Goal: Complete application form: Complete application form

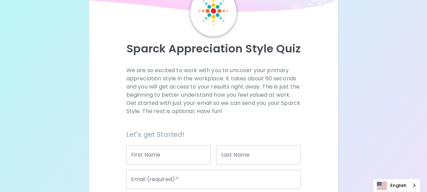
scroll to position [38, 0]
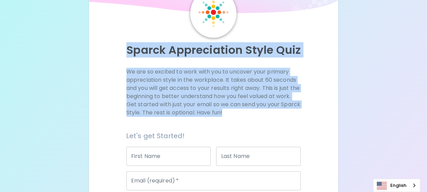
drag, startPoint x: 127, startPoint y: 46, endPoint x: 247, endPoint y: 114, distance: 137.6
click at [247, 114] on div "Sparck Appreciation Style Quiz We are so excited to work with you to uncover yo…" at bounding box center [213, 134] width 233 height 291
copy div "Sparck Appreciation Style Quiz We are so excited to work with you to uncover yo…"
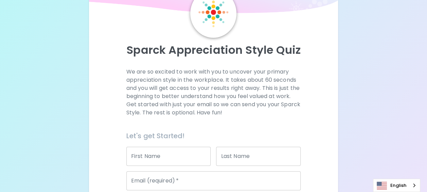
click at [139, 157] on input "First Name" at bounding box center [168, 155] width 85 height 19
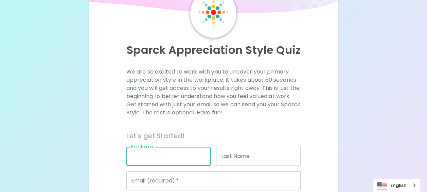
type input "ตรีรัตน์"
type input "วลัยศรี"
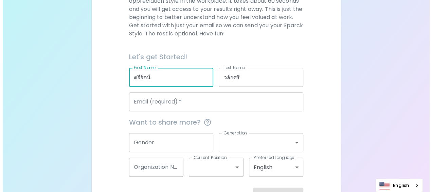
scroll to position [140, 0]
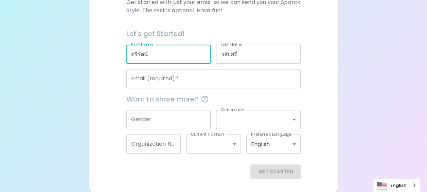
click at [160, 78] on input "Email (required)   *" at bounding box center [213, 78] width 175 height 19
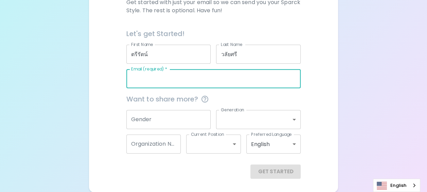
type input "[EMAIL_ADDRESS][DOMAIN_NAME]"
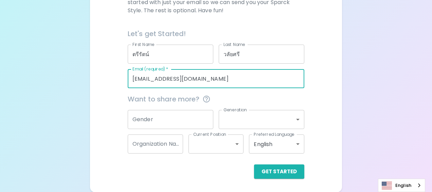
click at [255, 123] on body "Sparck Appreciation Style Quiz We are so excited to work with you to uncover yo…" at bounding box center [216, 26] width 432 height 332
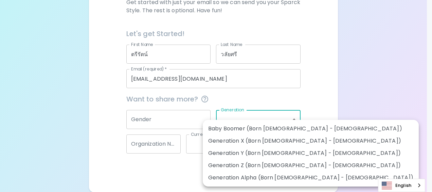
click at [252, 143] on li "Generation X (Born [DEMOGRAPHIC_DATA] - [DEMOGRAPHIC_DATA])" at bounding box center [311, 141] width 216 height 12
type input "generation_x"
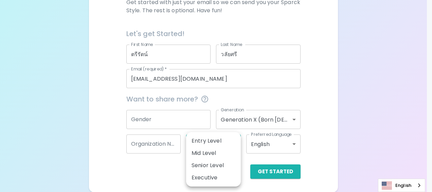
click at [206, 143] on body "Sparck Appreciation Style Quiz We are so excited to work with you to uncover yo…" at bounding box center [216, 26] width 432 height 332
drag, startPoint x: 272, startPoint y: 143, endPoint x: 262, endPoint y: 150, distance: 11.6
click at [265, 147] on div at bounding box center [216, 96] width 432 height 192
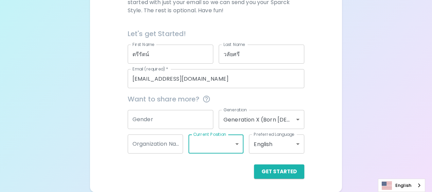
click at [269, 146] on body "Sparck Appreciation Style Quiz We are so excited to work with you to uncover yo…" at bounding box center [216, 26] width 432 height 332
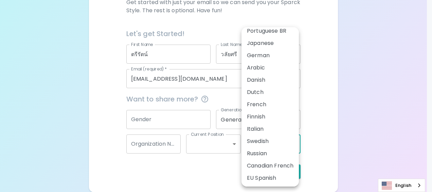
scroll to position [30, 0]
click at [147, 145] on div at bounding box center [216, 96] width 432 height 192
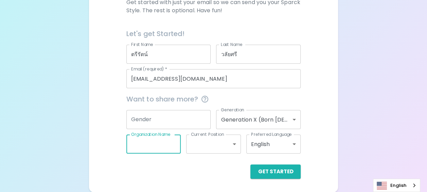
click at [149, 143] on input "Organization Name" at bounding box center [153, 143] width 55 height 19
type input "MFG"
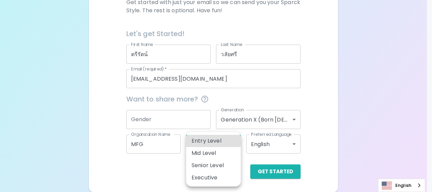
click at [211, 143] on body "Sparck Appreciation Style Quiz We are so excited to work with you to uncover yo…" at bounding box center [216, 26] width 432 height 332
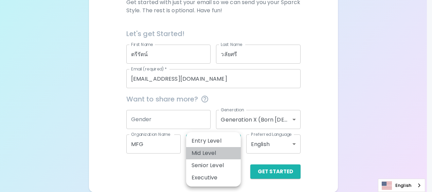
click at [215, 152] on li "Mid Level" at bounding box center [213, 153] width 55 height 12
type input "mid_level"
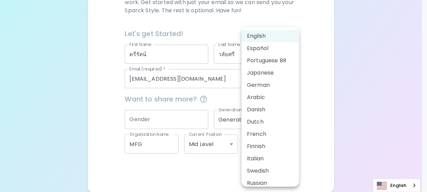
click at [267, 143] on body "Sparck Appreciation Style Quiz We are so excited to work with you to uncover yo…" at bounding box center [213, 26] width 427 height 332
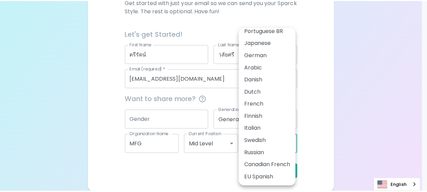
scroll to position [0, 0]
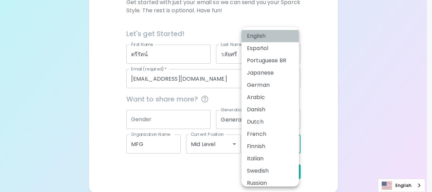
click at [275, 36] on li "English" at bounding box center [270, 36] width 57 height 12
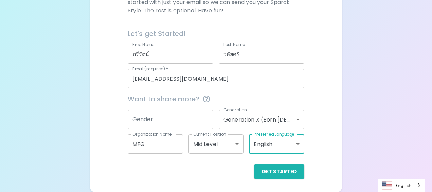
click at [227, 144] on body "Sparck Appreciation Style Quiz We are so excited to work with you to uncover yo…" at bounding box center [216, 26] width 432 height 332
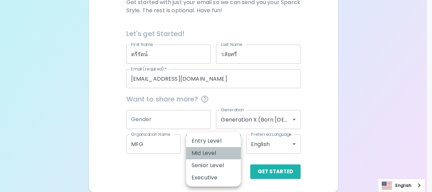
click at [192, 151] on li "Mid Level" at bounding box center [213, 153] width 55 height 12
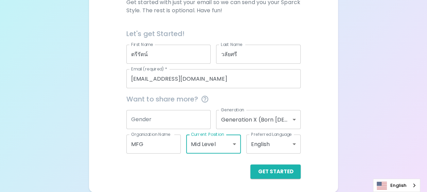
click at [414, 186] on div "English" at bounding box center [396, 184] width 47 height 13
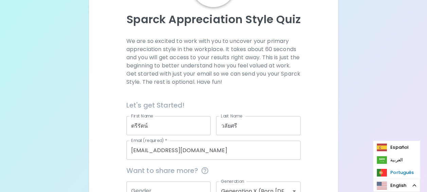
scroll to position [140, 0]
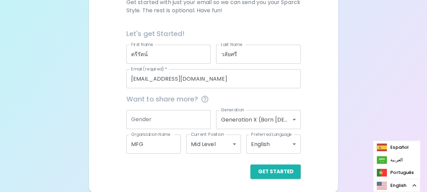
click at [414, 188] on div "English" at bounding box center [396, 184] width 47 height 13
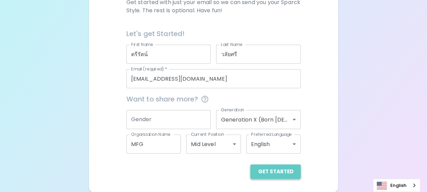
click at [284, 174] on button "Get Started" at bounding box center [275, 171] width 50 height 14
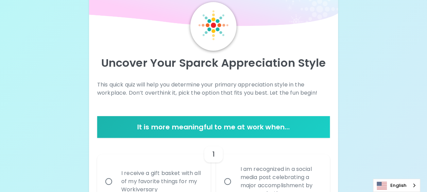
scroll to position [34, 0]
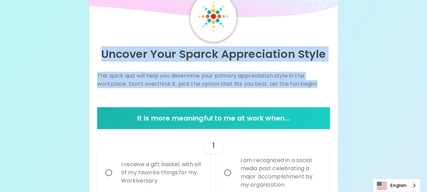
drag, startPoint x: 101, startPoint y: 50, endPoint x: 319, endPoint y: 92, distance: 223.0
copy div "Uncover Your Sparck Appreciation Style This quick quiz will help you determine …"
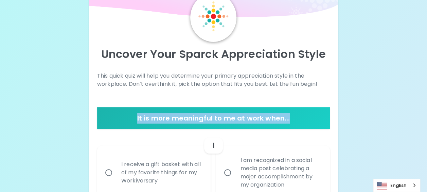
drag, startPoint x: 138, startPoint y: 117, endPoint x: 295, endPoint y: 112, distance: 157.1
click at [295, 112] on h6 "It is more meaningful to me at work when..." at bounding box center [213, 117] width 227 height 11
copy h6 "It is more meaningful to me at work when..."
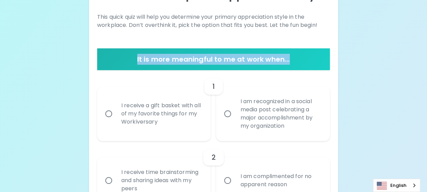
scroll to position [102, 0]
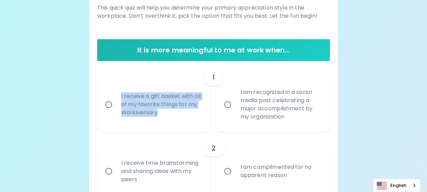
drag, startPoint x: 116, startPoint y: 93, endPoint x: 161, endPoint y: 115, distance: 50.5
click at [161, 115] on div "I receive a gift basket with all of my favorite things for my Workiversary" at bounding box center [161, 104] width 91 height 41
copy div "I receive a gift basket with all of my favorite things for my Workiversary"
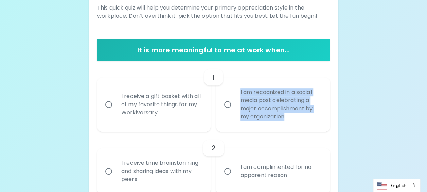
drag, startPoint x: 238, startPoint y: 90, endPoint x: 287, endPoint y: 114, distance: 54.9
click at [287, 114] on div "I am recognized in a social media post celebrating a major accomplishment by my…" at bounding box center [280, 104] width 91 height 49
copy div "I am recognized in a social media post celebrating a major accomplishment by my…"
click at [109, 104] on input "I receive a gift basket with all of my favorite things for my Workiversary" at bounding box center [109, 104] width 14 height 14
radio input "true"
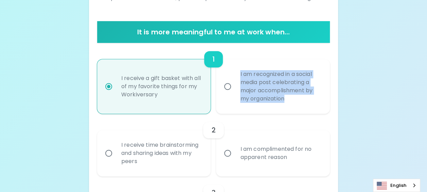
scroll to position [156, 0]
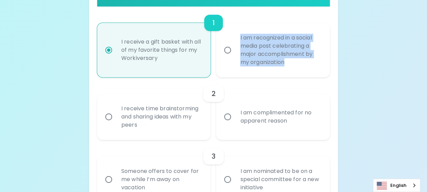
click at [306, 71] on div "I am recognized in a social media post celebrating a major accomplishment by my…" at bounding box center [280, 49] width 91 height 49
click at [235, 57] on input "I am recognized in a social media post celebrating a major accomplishment by my…" at bounding box center [228, 50] width 14 height 14
radio input "true"
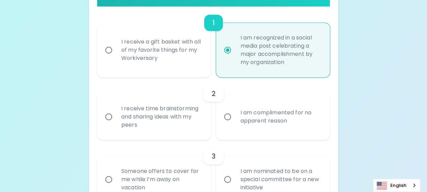
click at [118, 54] on div "I receive a gift basket with all of my favorite things for my Workiversary" at bounding box center [161, 50] width 91 height 41
click at [116, 54] on input "I receive a gift basket with all of my favorite things for my Workiversary" at bounding box center [109, 50] width 14 height 14
radio input "true"
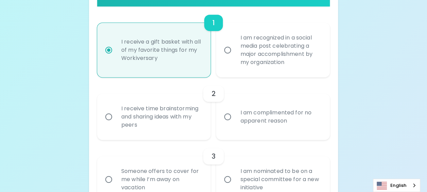
scroll to position [190, 0]
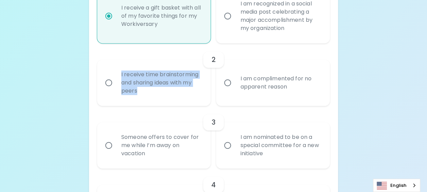
drag, startPoint x: 119, startPoint y: 73, endPoint x: 141, endPoint y: 90, distance: 27.9
click at [141, 90] on div "I receive time brainstorming and sharing ideas with my peers" at bounding box center [161, 82] width 91 height 41
copy div "I receive time brainstorming and sharing ideas with my peers"
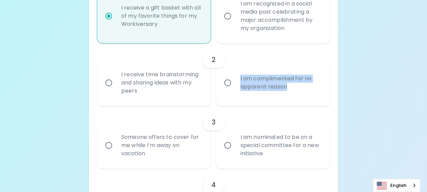
drag, startPoint x: 240, startPoint y: 77, endPoint x: 290, endPoint y: 88, distance: 51.9
click at [290, 88] on div "I am complimented for no apparent reason" at bounding box center [280, 82] width 91 height 33
copy div "I am complimented for no apparent reason"
click at [110, 84] on input "I receive time brainstorming and sharing ideas with my peers" at bounding box center [109, 82] width 14 height 14
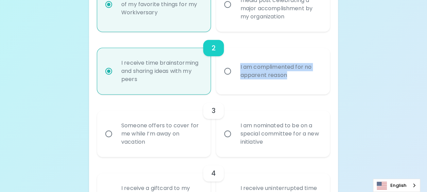
scroll to position [245, 0]
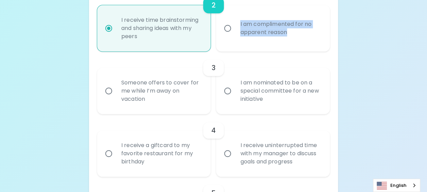
radio input "true"
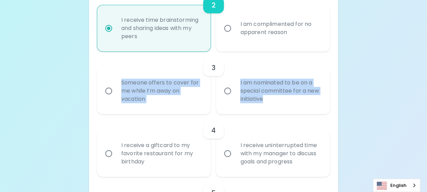
drag, startPoint x: 114, startPoint y: 77, endPoint x: 268, endPoint y: 102, distance: 155.6
click at [268, 102] on div "Someone offers to cover for me while I’m away on vacation I am nominated to be …" at bounding box center [211, 88] width 238 height 52
copy div "Someone offers to cover for me while I’m away on vacation I am nominated to be …"
click at [296, 105] on div "I am nominated to be on a special committee for a new initiative" at bounding box center [280, 90] width 91 height 41
click at [235, 98] on input "I am nominated to be on a special committee for a new initiative" at bounding box center [228, 91] width 14 height 14
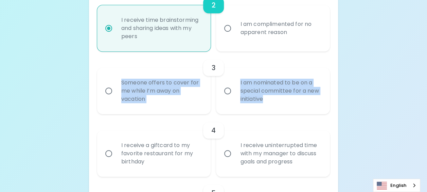
radio input "false"
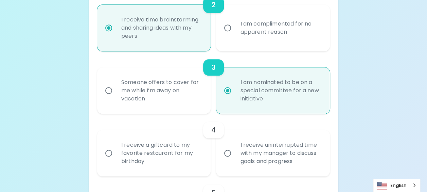
scroll to position [299, 0]
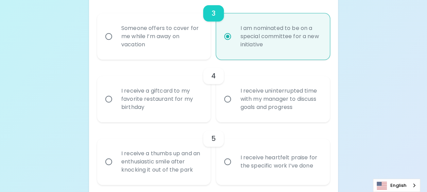
radio input "true"
click at [162, 48] on div "Someone offers to cover for me while I’m away on vacation" at bounding box center [161, 36] width 91 height 41
click at [116, 43] on input "Someone offers to cover for me while I’m away on vacation" at bounding box center [109, 36] width 14 height 14
radio input "false"
radio input "true"
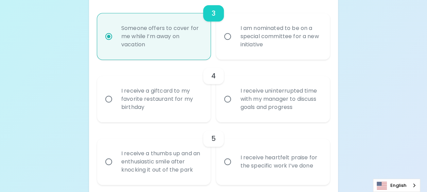
radio input "true"
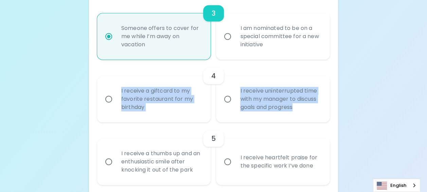
drag, startPoint x: 115, startPoint y: 84, endPoint x: 294, endPoint y: 114, distance: 181.9
click at [294, 114] on div "I receive a giftcard to my favorite restaurant for my birthday I receive uninte…" at bounding box center [211, 96] width 238 height 52
copy div "I receive a giftcard to my favorite restaurant for my birthday I receive uninte…"
click at [228, 99] on input "I receive uninterrupted time with my manager to discuss goals and progress" at bounding box center [228, 99] width 14 height 14
radio input "false"
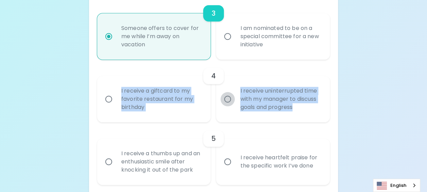
radio input "false"
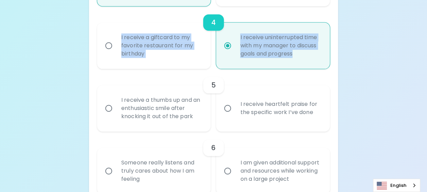
scroll to position [353, 0]
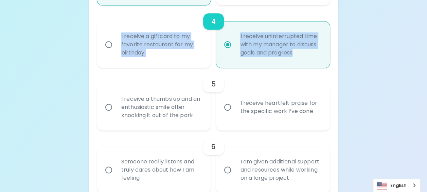
radio input "true"
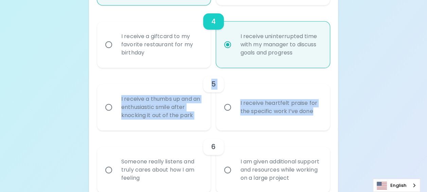
drag, startPoint x: 115, startPoint y: 90, endPoint x: 317, endPoint y: 114, distance: 203.2
click at [317, 114] on div "5 I receive a thumbs up and an enthusiastic smile after knocking it out of the …" at bounding box center [213, 99] width 233 height 63
copy div "5 I receive a thumbs up and an enthusiastic smile after knocking it out of the …"
click at [227, 108] on input "I receive heartfelt praise for the specific work I’ve done" at bounding box center [228, 107] width 14 height 14
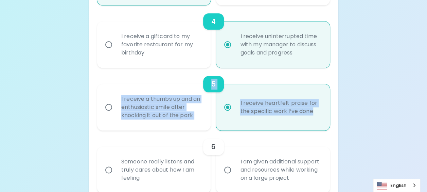
radio input "false"
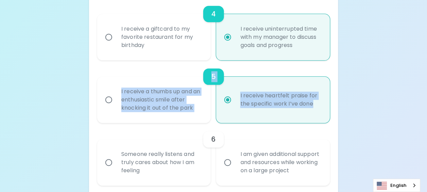
scroll to position [408, 0]
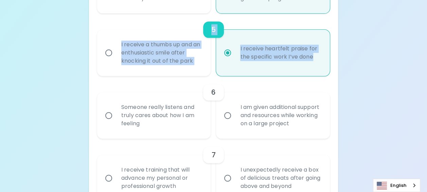
radio input "true"
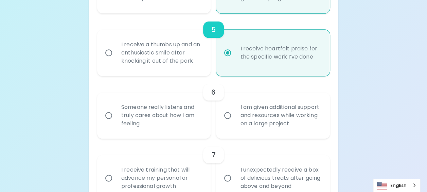
click at [245, 91] on div "6" at bounding box center [213, 92] width 233 height 16
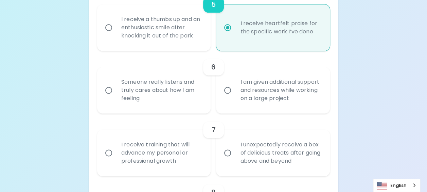
scroll to position [476, 0]
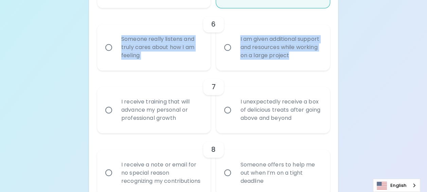
drag, startPoint x: 118, startPoint y: 36, endPoint x: 316, endPoint y: 56, distance: 198.5
click at [316, 56] on div "Someone really listens and truly cares about how I am feeling I am given additi…" at bounding box center [211, 45] width 238 height 52
click at [107, 47] on input "Someone really listens and truly cares about how I am feeling" at bounding box center [109, 47] width 14 height 14
radio input "false"
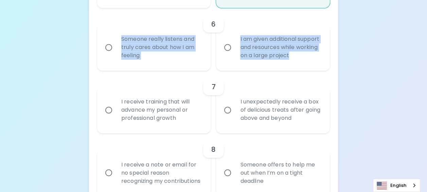
radio input "false"
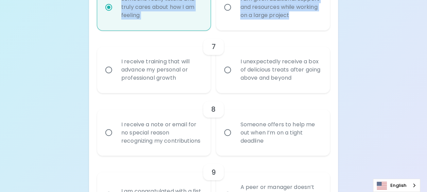
scroll to position [507, 0]
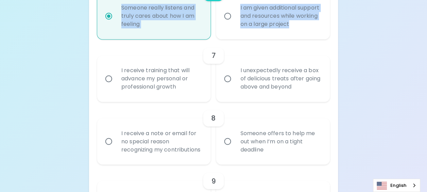
radio input "true"
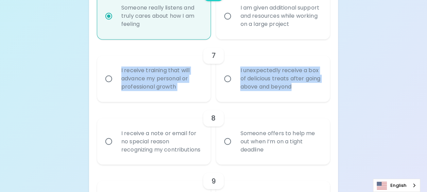
drag, startPoint x: 118, startPoint y: 64, endPoint x: 312, endPoint y: 90, distance: 195.7
click at [312, 90] on div "I receive training that will advance my personal or professional growth I unexp…" at bounding box center [211, 76] width 238 height 52
drag, startPoint x: 108, startPoint y: 80, endPoint x: 118, endPoint y: 88, distance: 13.2
click at [108, 80] on input "I receive training that will advance my personal or professional growth" at bounding box center [109, 78] width 14 height 14
radio input "false"
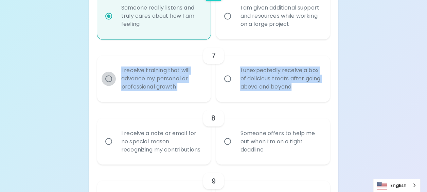
radio input "false"
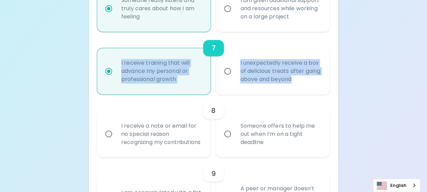
scroll to position [561, 0]
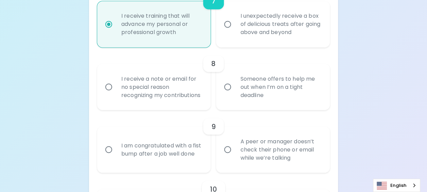
radio input "true"
click at [133, 65] on div "8" at bounding box center [213, 63] width 233 height 16
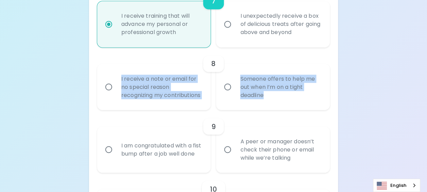
drag, startPoint x: 116, startPoint y: 72, endPoint x: 271, endPoint y: 107, distance: 159.8
click at [271, 107] on div "I receive a note or email for no special reason recognizing my contributions So…" at bounding box center [211, 84] width 238 height 52
click at [230, 91] on input "Someone offers to help me out when I’m on a tight deadline" at bounding box center [228, 87] width 14 height 14
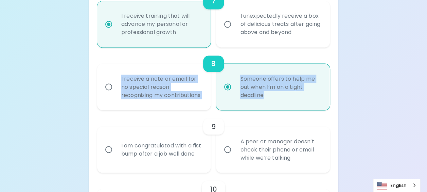
radio input "false"
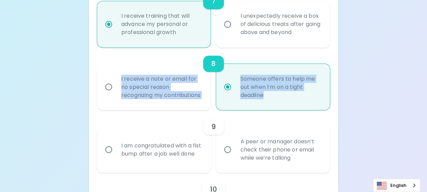
radio input "false"
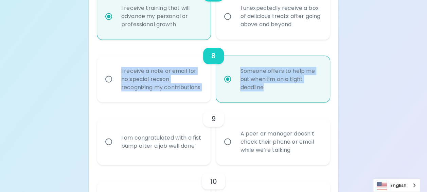
scroll to position [616, 0]
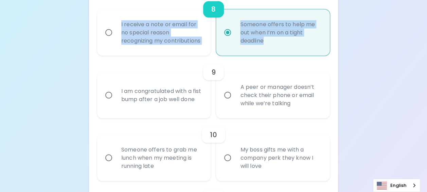
radio input "true"
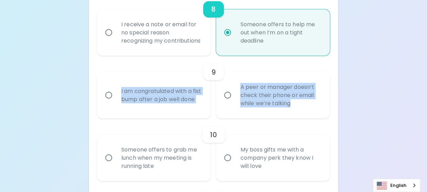
drag, startPoint x: 113, startPoint y: 88, endPoint x: 294, endPoint y: 111, distance: 182.0
click at [294, 111] on div "I am congratulated with a fist bump after a job well done A peer or manager doe…" at bounding box center [211, 92] width 238 height 52
click at [109, 102] on input "I am congratulated with a fist bump after a job well done" at bounding box center [109, 95] width 14 height 14
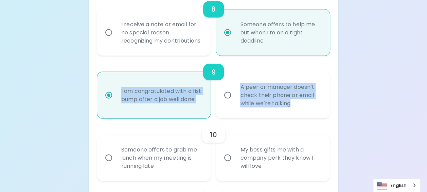
radio input "false"
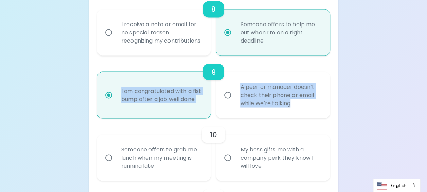
radio input "false"
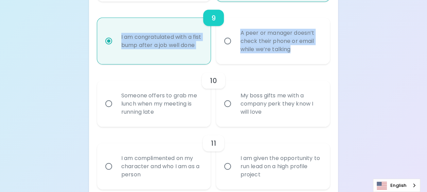
scroll to position [670, 0]
radio input "true"
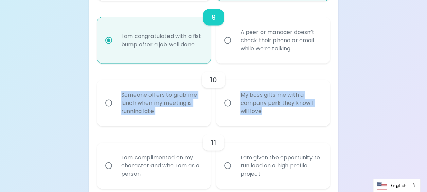
drag, startPoint x: 116, startPoint y: 98, endPoint x: 273, endPoint y: 122, distance: 159.4
click at [273, 122] on div "Someone offers to grab me lunch when my meeting is running late My boss gifts m…" at bounding box center [211, 100] width 238 height 52
click at [230, 109] on input "My boss gifts me with a company perk they know I will love" at bounding box center [228, 103] width 14 height 14
radio input "false"
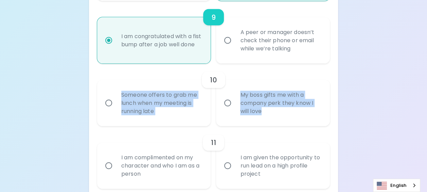
radio input "false"
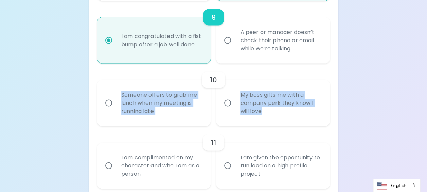
radio input "false"
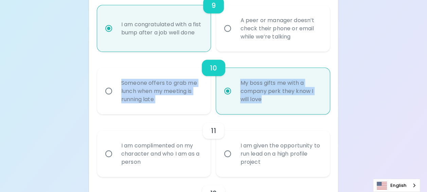
scroll to position [724, 0]
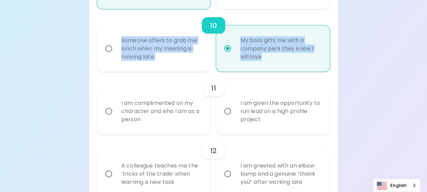
radio input "true"
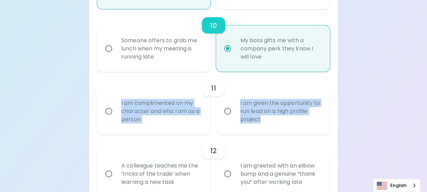
drag, startPoint x: 114, startPoint y: 107, endPoint x: 260, endPoint y: 126, distance: 147.4
click at [260, 126] on div "I am complimented on my character and who I am as a person I am given the oppor…" at bounding box center [211, 109] width 238 height 52
click at [114, 130] on label "I am complimented on my character and who I am as a person" at bounding box center [150, 111] width 114 height 46
click at [114, 118] on input "I am complimented on my character and who I am as a person" at bounding box center [109, 111] width 14 height 14
radio input "false"
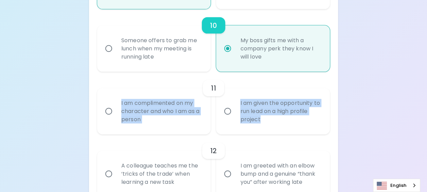
radio input "false"
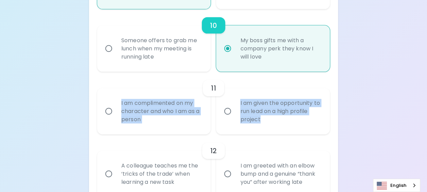
radio input "false"
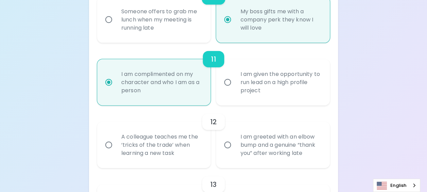
scroll to position [779, 0]
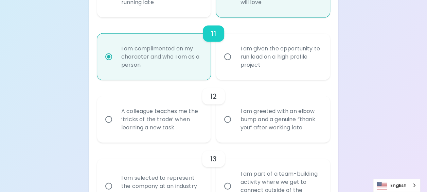
radio input "true"
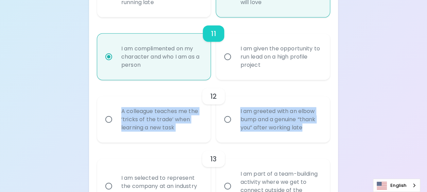
drag, startPoint x: 116, startPoint y: 113, endPoint x: 307, endPoint y: 140, distance: 192.9
click at [307, 140] on div "A colleague teaches me the ‘tricks of the trade’ when learning a new task I am …" at bounding box center [211, 117] width 238 height 52
drag, startPoint x: 109, startPoint y: 127, endPoint x: 134, endPoint y: 130, distance: 25.0
click at [110, 126] on input "A colleague teaches me the ‘tricks of the trade’ when learning a new task" at bounding box center [109, 119] width 14 height 14
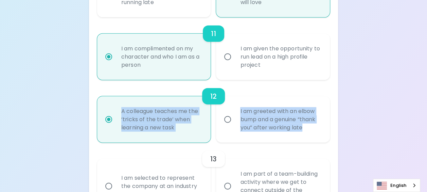
radio input "false"
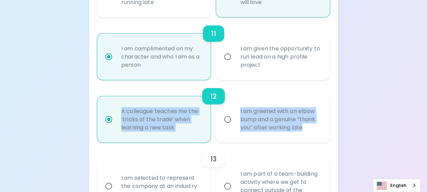
radio input "false"
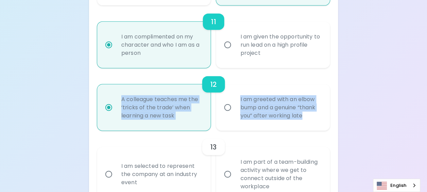
scroll to position [867, 0]
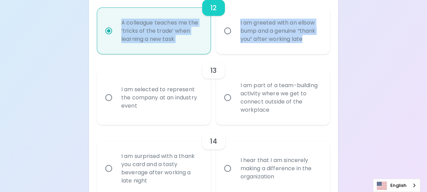
radio input "true"
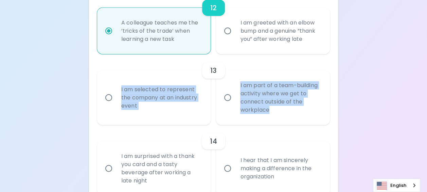
drag, startPoint x: 115, startPoint y: 92, endPoint x: 273, endPoint y: 118, distance: 160.5
click at [273, 118] on div "I am selected to represent the company at an industry event I am part of a team…" at bounding box center [211, 95] width 238 height 60
click at [228, 105] on input "I am part of a team-building activity where we get to connect outside of the wo…" at bounding box center [228, 97] width 14 height 14
radio input "false"
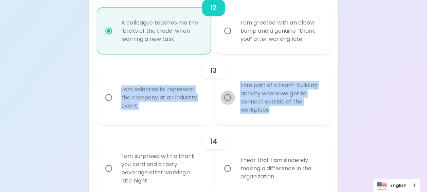
radio input "false"
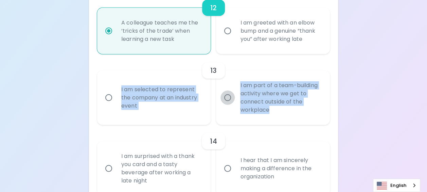
radio input "false"
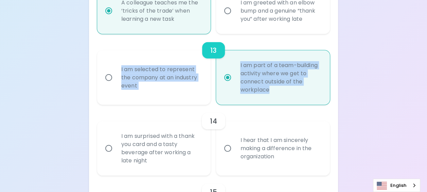
scroll to position [921, 0]
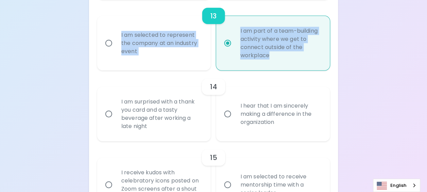
radio input "true"
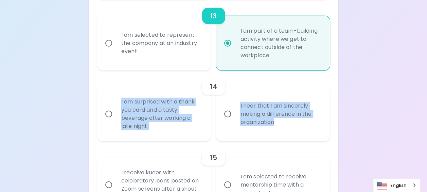
drag, startPoint x: 116, startPoint y: 103, endPoint x: 283, endPoint y: 132, distance: 169.6
click at [283, 132] on div "I am surprised with a thank you card and a tasty beverage after working a late …" at bounding box center [211, 111] width 238 height 60
click at [227, 120] on input "I hear that I am sincerely making a difference in the organization" at bounding box center [228, 114] width 14 height 14
radio input "false"
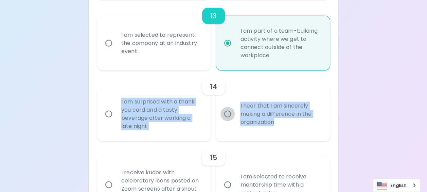
radio input "false"
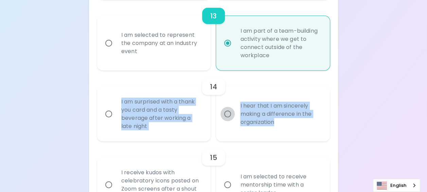
radio input "false"
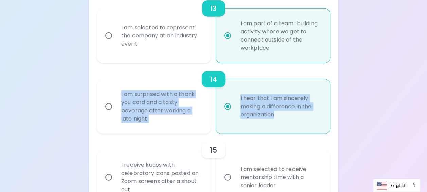
scroll to position [976, 0]
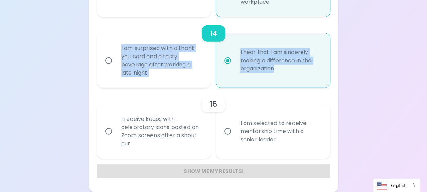
radio input "true"
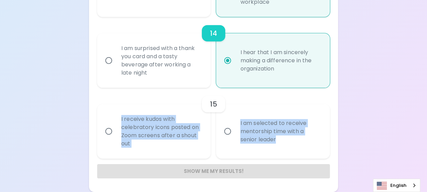
drag, startPoint x: 116, startPoint y: 122, endPoint x: 281, endPoint y: 145, distance: 166.8
click at [281, 145] on div "I receive kudos with celebratory icons posted on Zoom screens after a shout out…" at bounding box center [211, 129] width 238 height 60
click at [109, 138] on input "I receive kudos with celebratory icons posted on Zoom screens after a shout out" at bounding box center [109, 131] width 14 height 14
radio input "false"
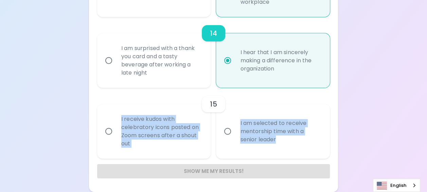
radio input "false"
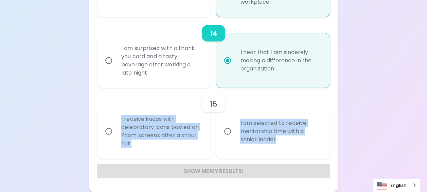
radio input "false"
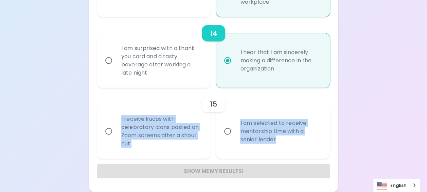
radio input "false"
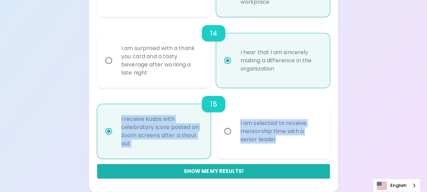
scroll to position [983, 0]
radio input "true"
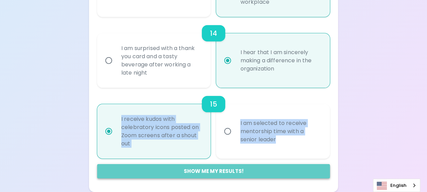
click at [213, 172] on button "Show me my results!" at bounding box center [213, 171] width 233 height 14
radio input "false"
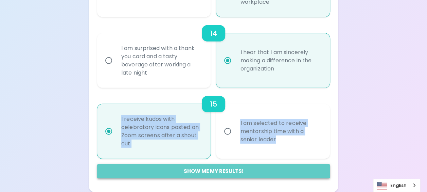
radio input "false"
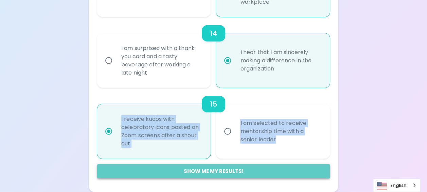
radio input "false"
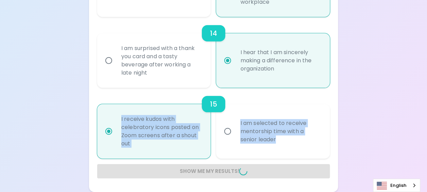
radio input "false"
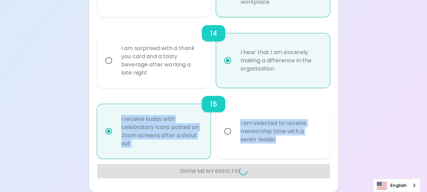
radio input "false"
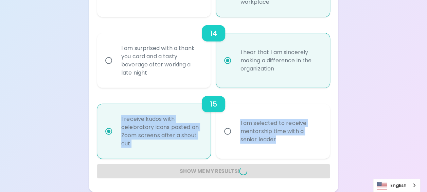
radio input "false"
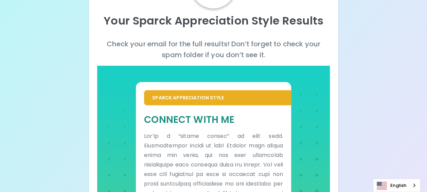
scroll to position [52, 0]
